Goal: Check status: Check status

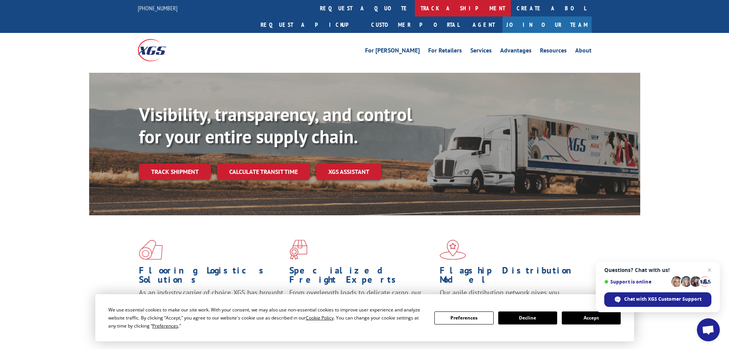
click at [415, 10] on link "track a shipment" at bounding box center [463, 8] width 96 height 16
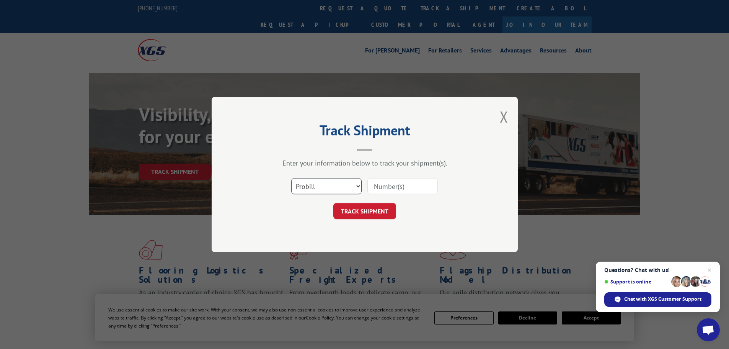
click at [337, 185] on select "Select category... Probill BOL PO" at bounding box center [326, 186] width 70 height 16
select select "bol"
click at [291, 178] on select "Select category... Probill BOL PO" at bounding box center [326, 186] width 70 height 16
click at [383, 186] on input at bounding box center [402, 186] width 70 height 16
paste input "5451879"
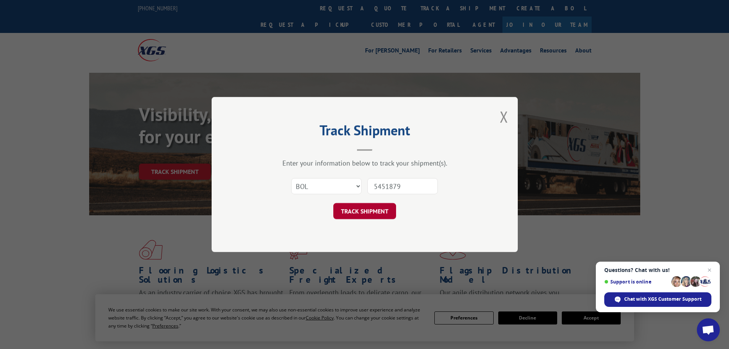
type input "5451879"
click at [369, 211] on button "TRACK SHIPMENT" at bounding box center [364, 211] width 63 height 16
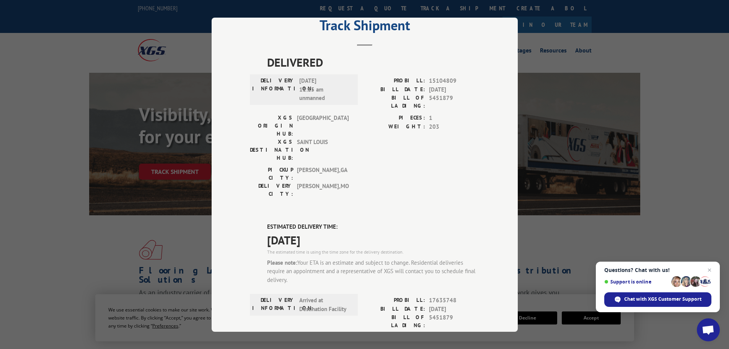
scroll to position [38, 0]
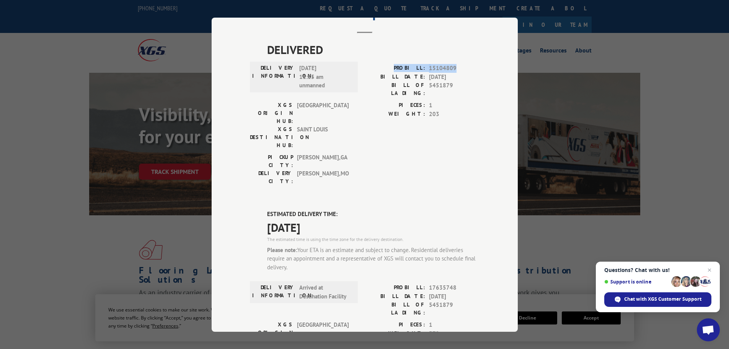
drag, startPoint x: 400, startPoint y: 67, endPoint x: 453, endPoint y: 66, distance: 53.2
click at [453, 66] on div "PROBILL: 15104809" at bounding box center [422, 68] width 115 height 9
copy div "PROBILL: 15104809"
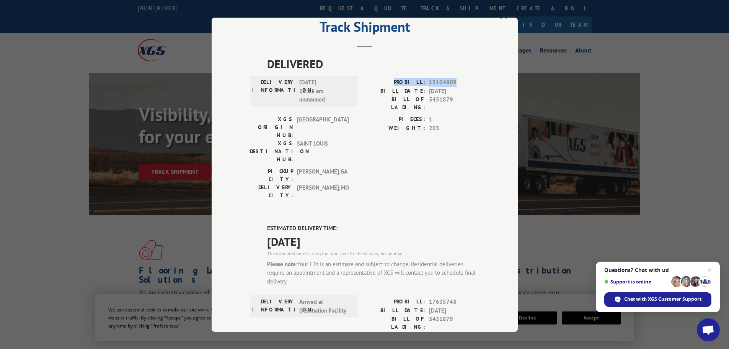
scroll to position [0, 0]
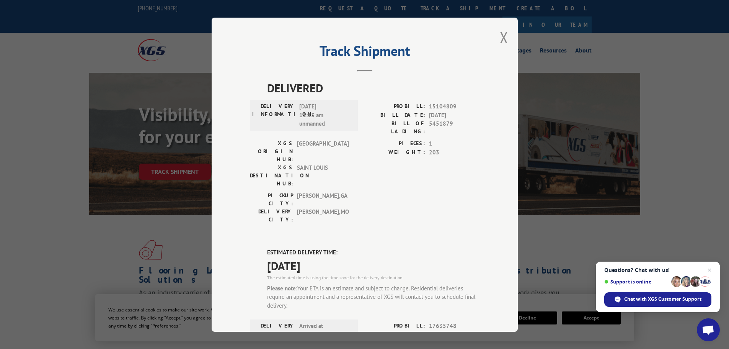
click at [434, 193] on div "DELIVERED DELIVERY INFORMATION: [DATE] 11:15 am unmanned PROBILL: 15104809 BILL…" at bounding box center [365, 329] width 230 height 501
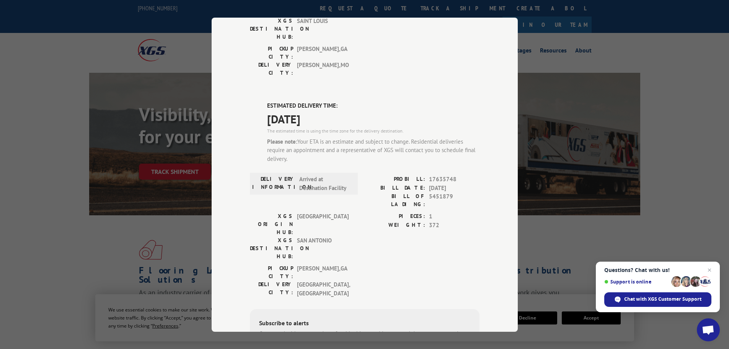
scroll to position [153, 0]
